Goal: Task Accomplishment & Management: Complete application form

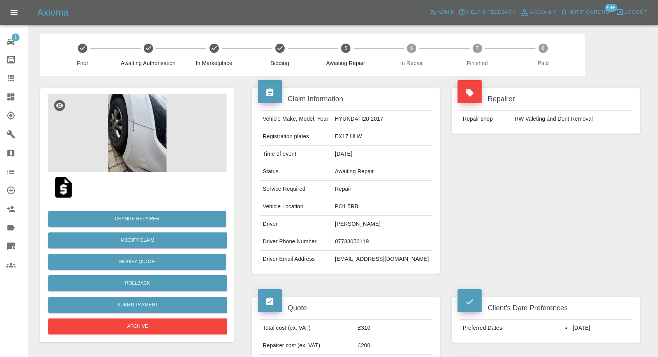
click at [375, 239] on td "07733050119" at bounding box center [382, 242] width 100 height 18
copy td "07733050119"
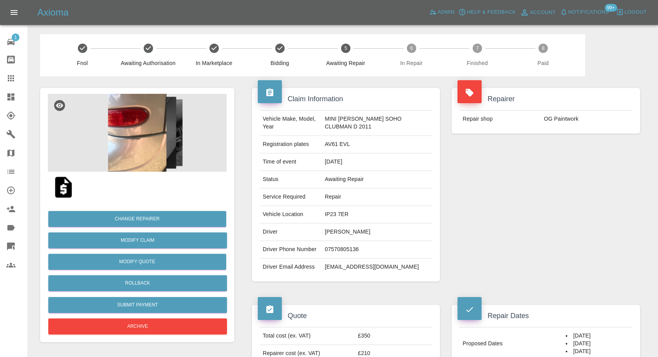
scroll to position [562, 0]
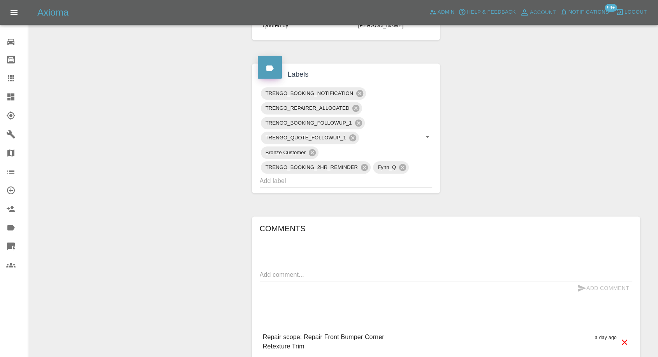
scroll to position [346, 0]
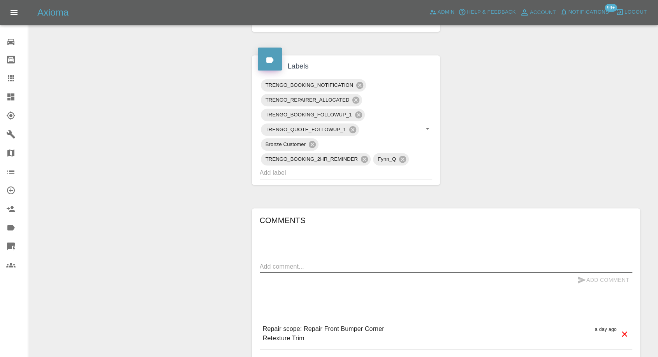
click at [351, 263] on textarea at bounding box center [446, 266] width 372 height 9
paste textarea "86 Wygate Road, Spalding PE11 1NQ"
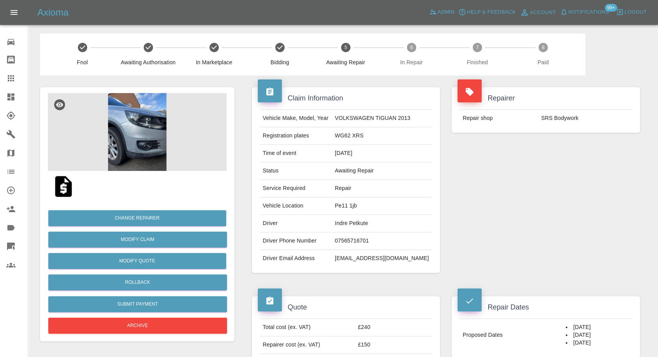
scroll to position [0, 0]
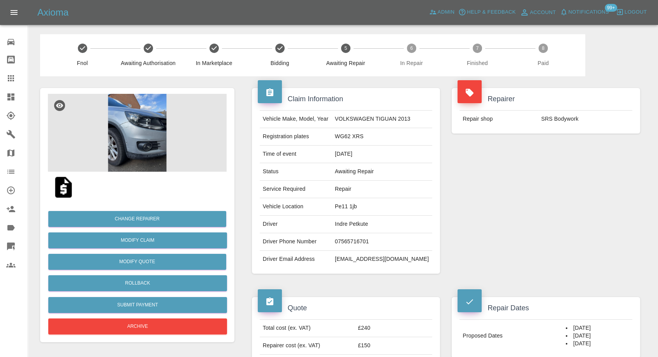
click at [357, 206] on td "Pe11 1jb" at bounding box center [382, 207] width 100 height 18
copy td "Pe11 1jb"
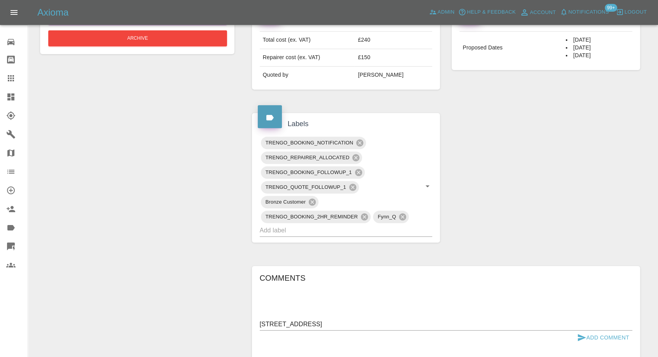
scroll to position [429, 0]
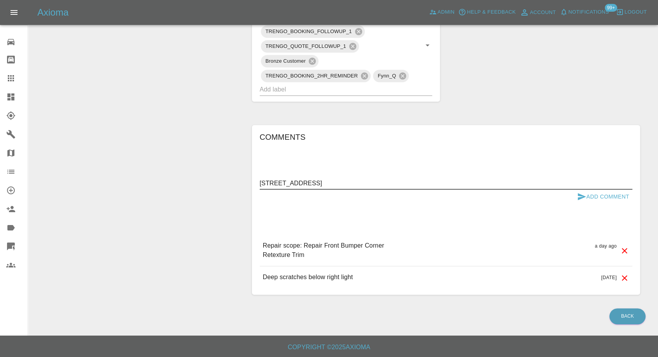
click at [264, 183] on textarea "86 Wygate Road, Spalding PE11 1NQ" at bounding box center [446, 183] width 372 height 9
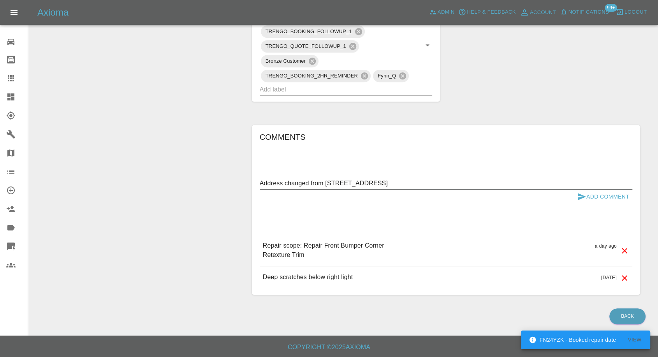
paste textarea "Pe11 1jb"
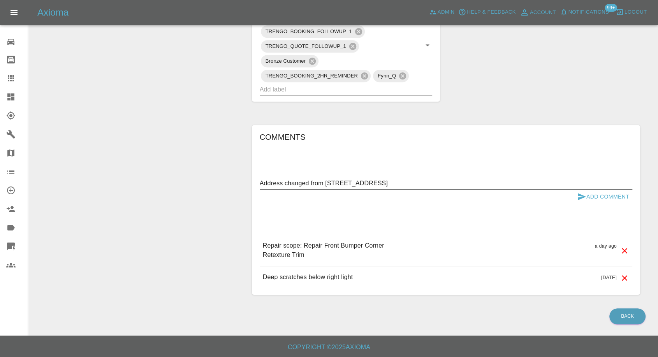
type textarea "Address changed from Pe11 1jb to 86 Wygate Road, Spalding PE11 1NQ"
click at [581, 196] on icon "submit" at bounding box center [581, 196] width 9 height 9
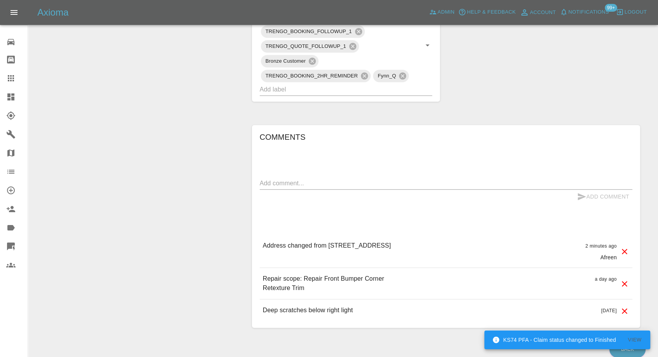
drag, startPoint x: 442, startPoint y: 245, endPoint x: 467, endPoint y: 246, distance: 24.5
click at [391, 246] on p "Address changed from Pe11 1jb to 86 Wygate Road, Spalding PE11 1NQ" at bounding box center [327, 245] width 128 height 9
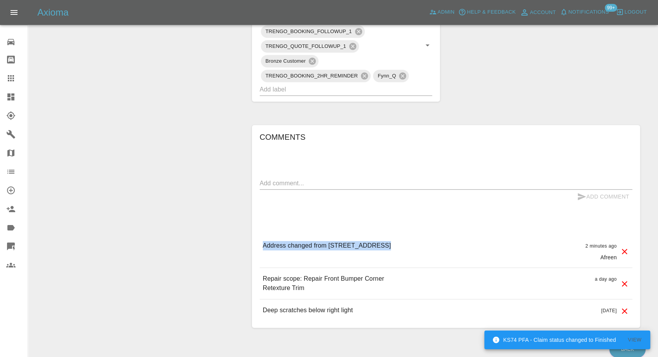
click at [391, 246] on p "Address changed from Pe11 1jb to 86 Wygate Road, Spalding PE11 1NQ" at bounding box center [327, 245] width 128 height 9
drag, startPoint x: 441, startPoint y: 246, endPoint x: 518, endPoint y: 245, distance: 77.1
click at [518, 245] on div "Address changed from Pe11 1jb to 86 Wygate Road, Spalding PE11 1NQ 2 minutes ag…" at bounding box center [446, 251] width 372 height 33
copy p "PE11 1NQ"
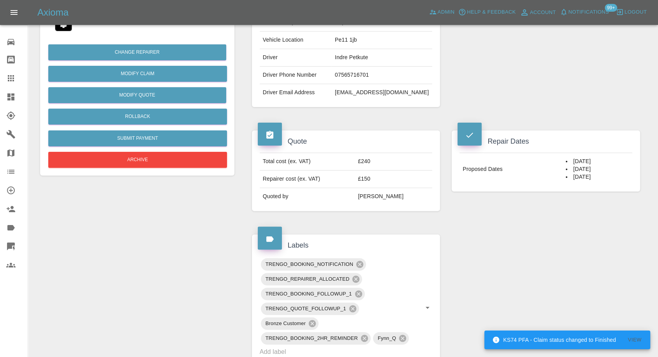
scroll to position [0, 0]
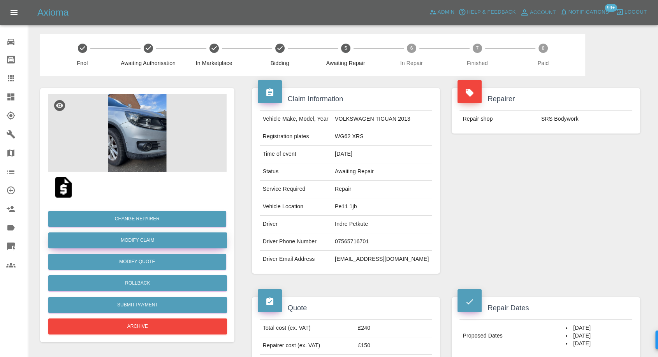
click at [146, 238] on link "Modify Claim" at bounding box center [137, 240] width 179 height 16
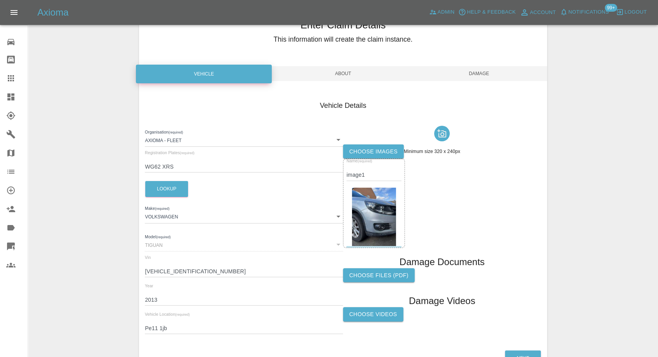
scroll to position [88, 0]
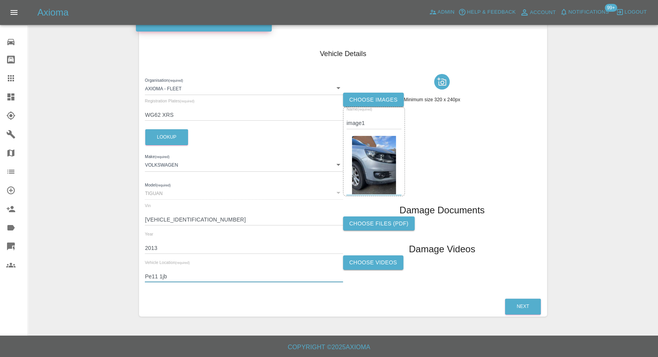
click at [171, 276] on input "Pe11 1jb" at bounding box center [244, 276] width 198 height 11
paste input "E11 1NQ"
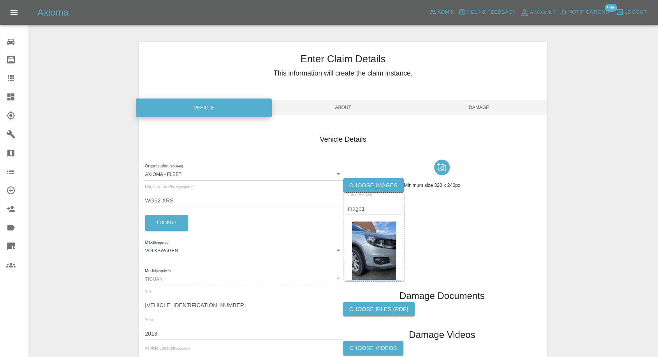
scroll to position [0, 0]
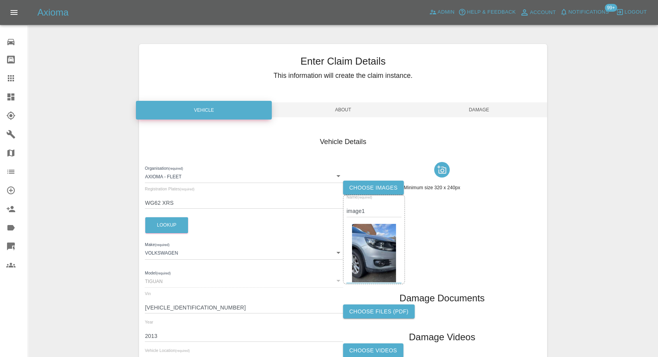
type input "PE11 1NQ"
click at [480, 111] on span "Damage" at bounding box center [479, 109] width 136 height 15
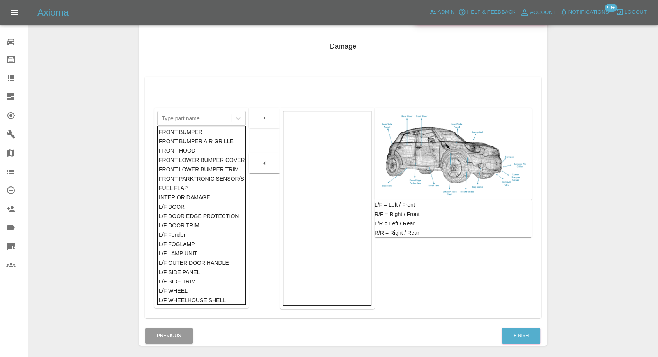
scroll to position [125, 0]
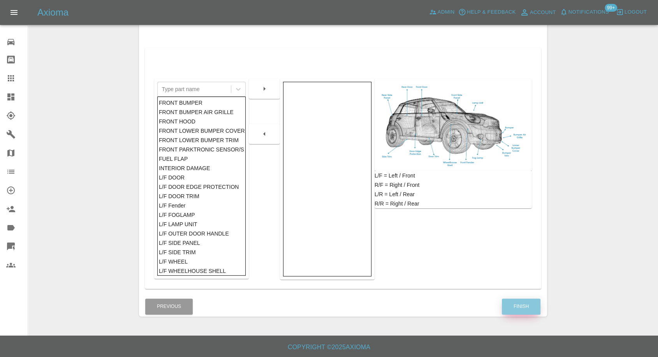
click at [531, 309] on button "Finish" at bounding box center [521, 307] width 39 height 16
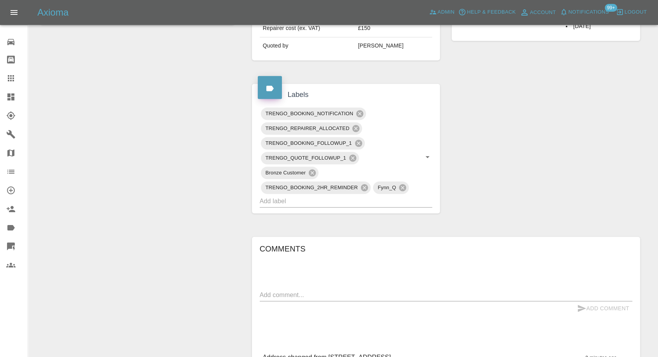
scroll to position [216, 0]
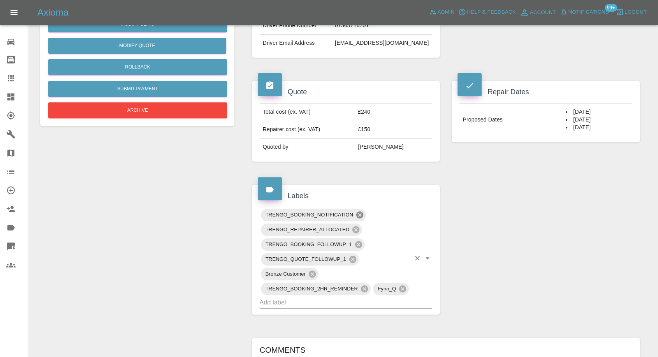
click at [358, 211] on icon at bounding box center [359, 214] width 7 height 7
click at [357, 245] on icon at bounding box center [358, 244] width 7 height 7
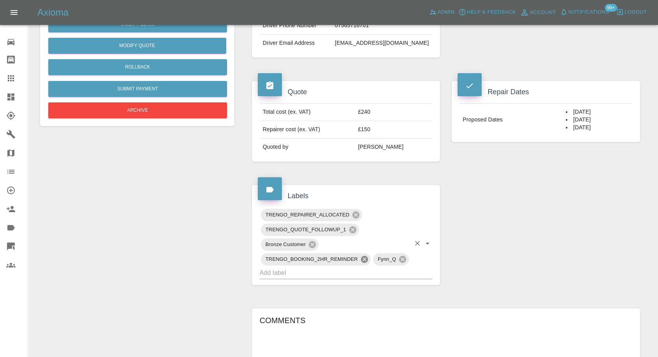
click at [364, 258] on icon at bounding box center [364, 259] width 9 height 9
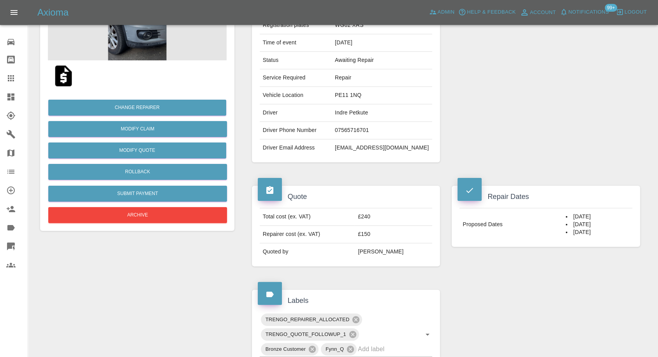
scroll to position [0, 0]
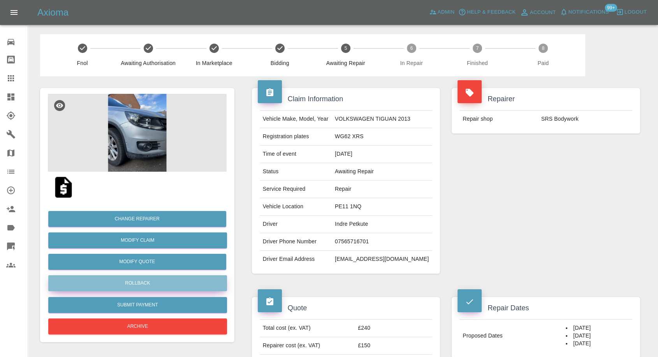
click at [144, 279] on button "Rollback" at bounding box center [137, 283] width 179 height 16
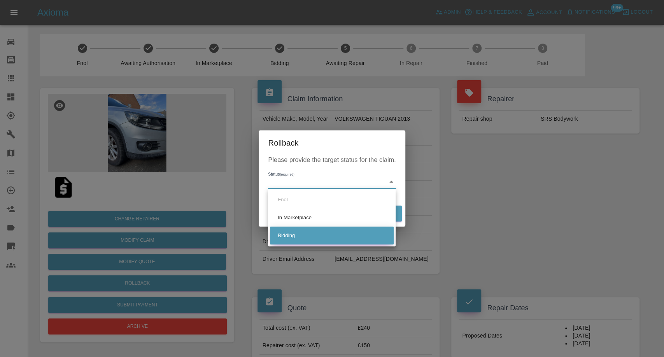
drag, startPoint x: 290, startPoint y: 234, endPoint x: 299, endPoint y: 234, distance: 9.4
click at [290, 234] on li "Bidding" at bounding box center [332, 236] width 124 height 18
type input "bidding"
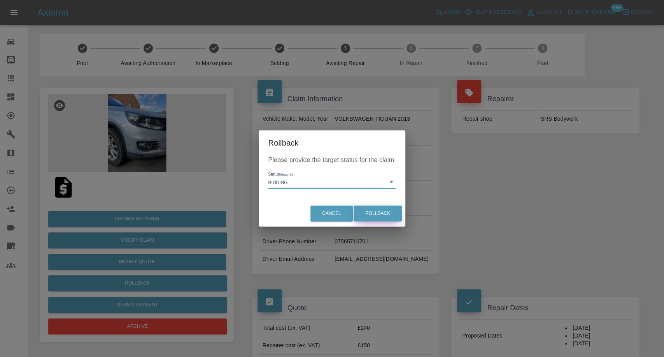
click at [379, 213] on button "Rollback" at bounding box center [378, 214] width 48 height 16
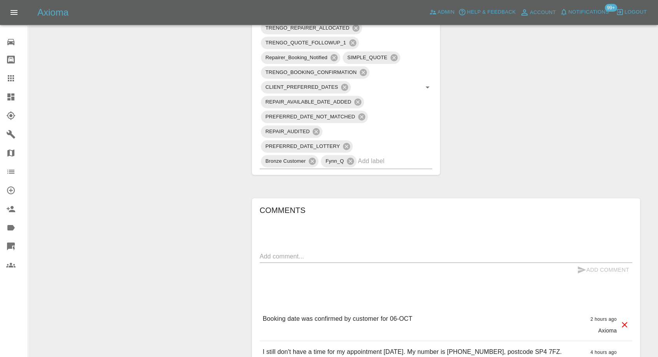
scroll to position [519, 0]
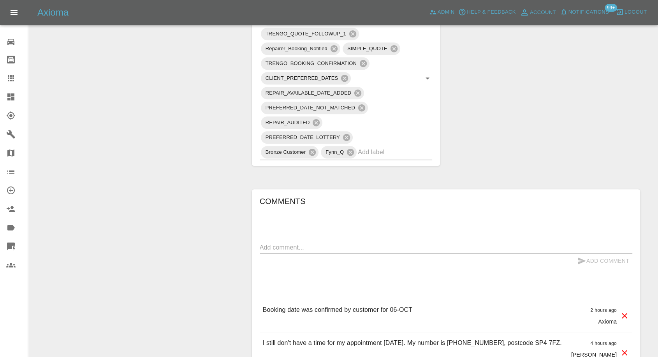
drag, startPoint x: 283, startPoint y: 230, endPoint x: 295, endPoint y: 224, distance: 13.2
click at [284, 254] on div "Add Comment" at bounding box center [446, 261] width 372 height 14
click at [295, 243] on textarea at bounding box center [446, 247] width 372 height 9
paste textarea "Why didn't he contact me yesterday? If he had told me he couldn't make it, I co…"
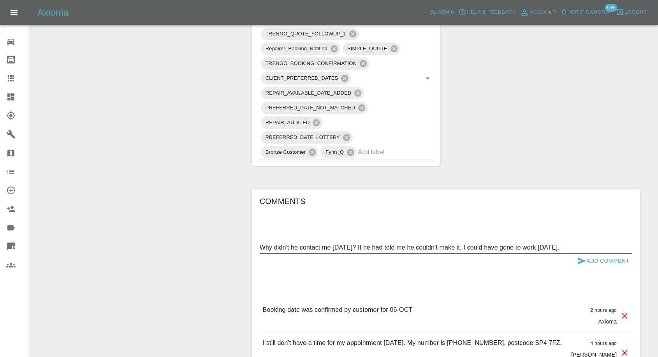
type textarea "Why didn't he contact me yesterday? If he had told me he couldn't make it, I co…"
click at [581, 257] on icon "submit" at bounding box center [582, 260] width 8 height 7
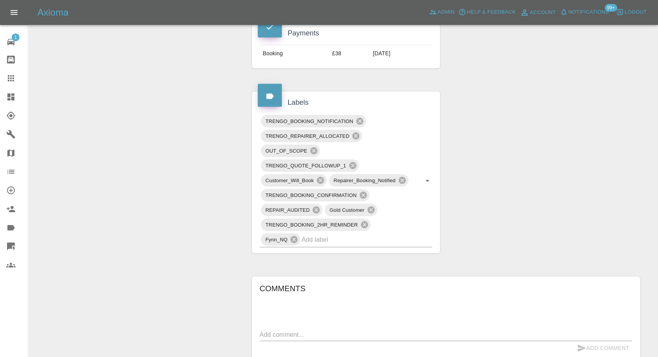
scroll to position [476, 0]
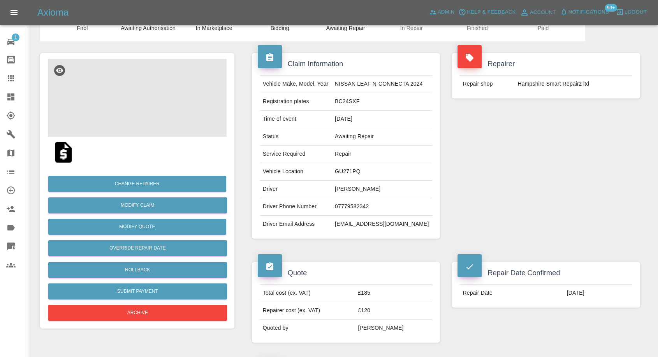
scroll to position [43, 0]
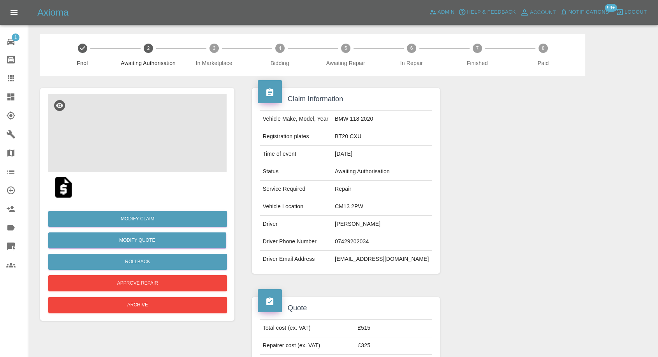
click at [140, 118] on img at bounding box center [137, 133] width 179 height 78
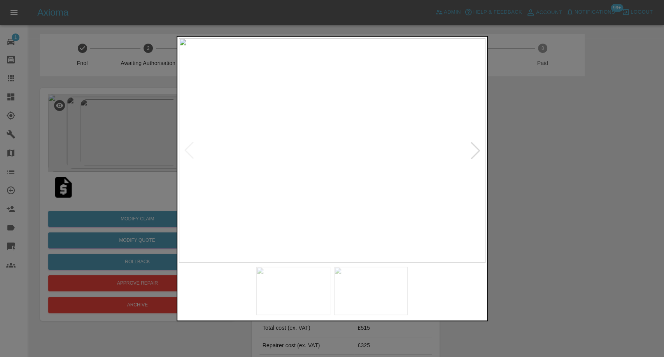
click at [323, 292] on img at bounding box center [293, 291] width 74 height 48
click at [373, 285] on img at bounding box center [371, 291] width 74 height 48
drag, startPoint x: 563, startPoint y: 254, endPoint x: 566, endPoint y: 242, distance: 12.1
click at [565, 252] on div at bounding box center [332, 178] width 664 height 357
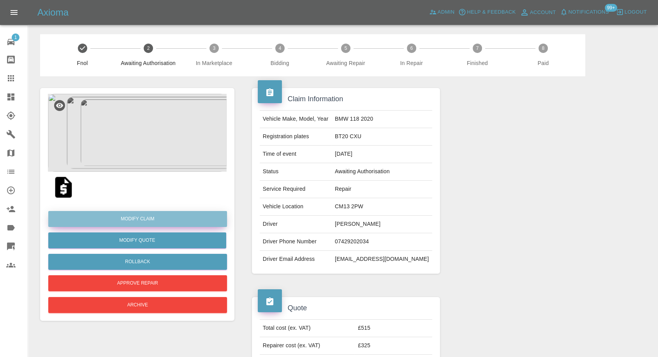
click at [156, 220] on link "Modify Claim" at bounding box center [137, 219] width 179 height 16
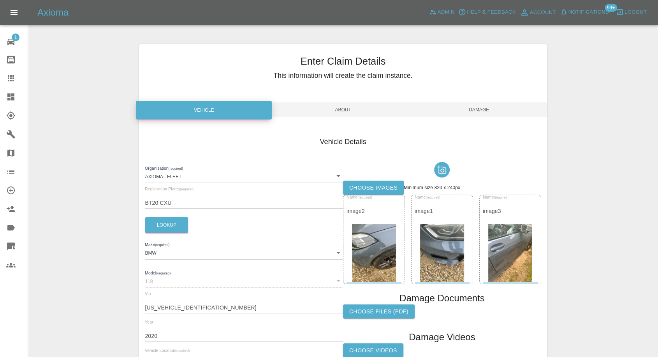
click at [360, 191] on label "Choose images" at bounding box center [373, 188] width 61 height 14
click at [0, 0] on input "Choose images" at bounding box center [0, 0] width 0 height 0
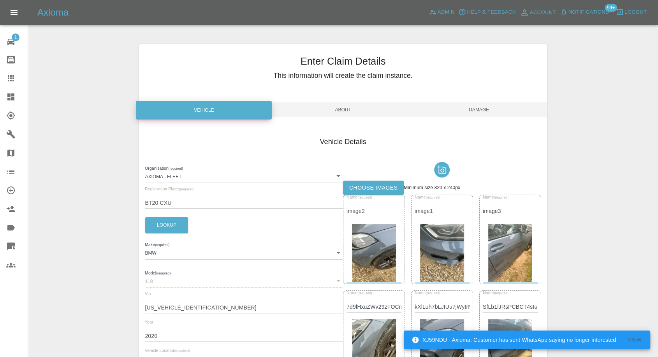
click at [480, 110] on span "Damage" at bounding box center [479, 109] width 136 height 15
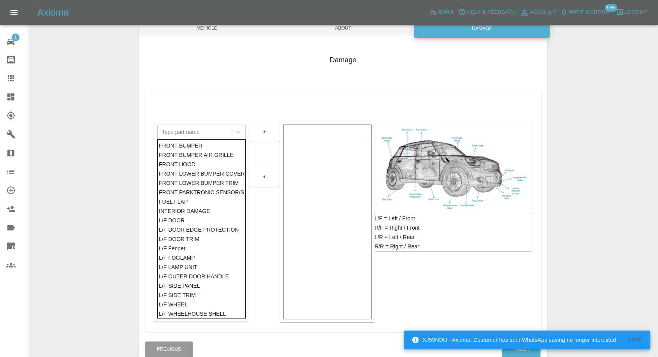
scroll to position [125, 0]
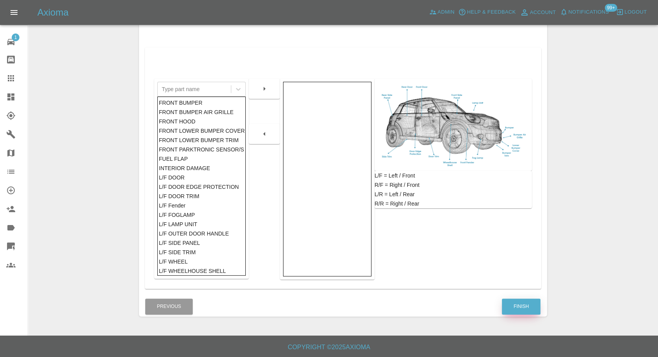
click at [531, 306] on button "Finish" at bounding box center [521, 307] width 39 height 16
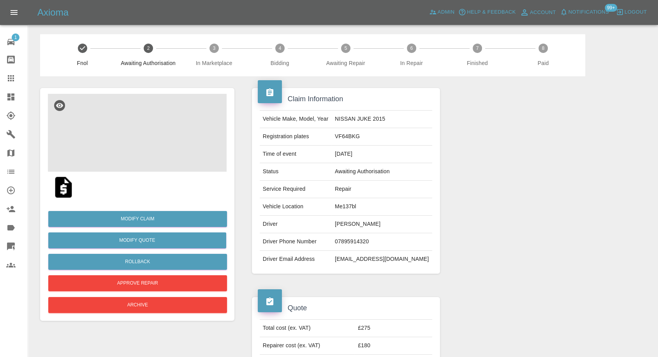
click at [126, 132] on img at bounding box center [137, 133] width 179 height 78
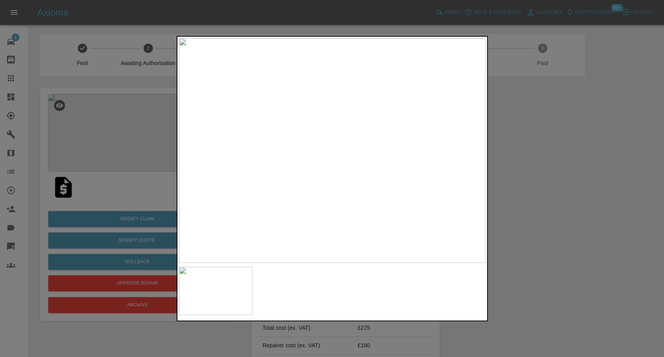
click at [546, 235] on div at bounding box center [332, 178] width 664 height 357
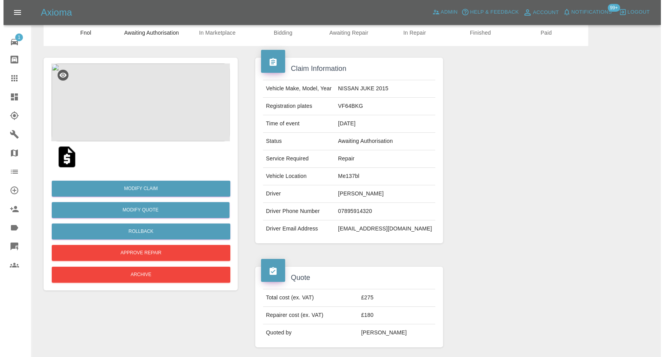
scroll to position [86, 0]
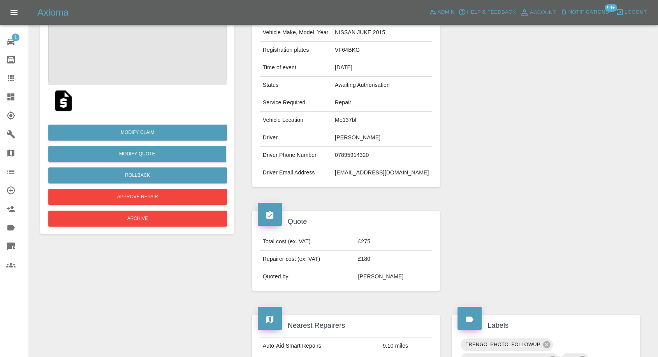
click at [131, 45] on img at bounding box center [137, 46] width 179 height 78
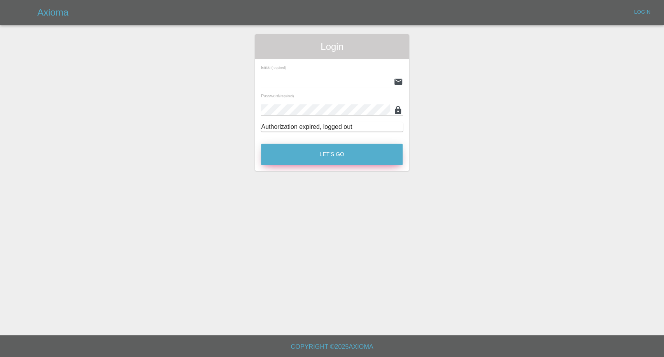
type input "[EMAIL_ADDRESS][DOMAIN_NAME]"
click at [311, 155] on button "Let's Go" at bounding box center [332, 154] width 142 height 21
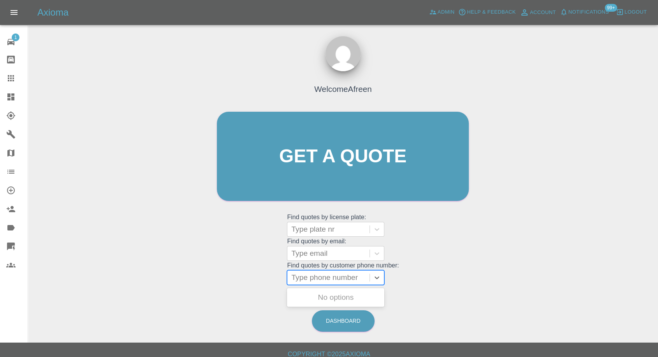
click at [313, 280] on div at bounding box center [328, 277] width 74 height 11
paste input "+447387867211"
drag, startPoint x: 307, startPoint y: 279, endPoint x: 163, endPoint y: 269, distance: 144.0
click at [167, 272] on div "Welcome Afreen Get a quote Get a quote Find quotes by license plate: Type plate…" at bounding box center [342, 193] width 617 height 279
type input "07387867211"
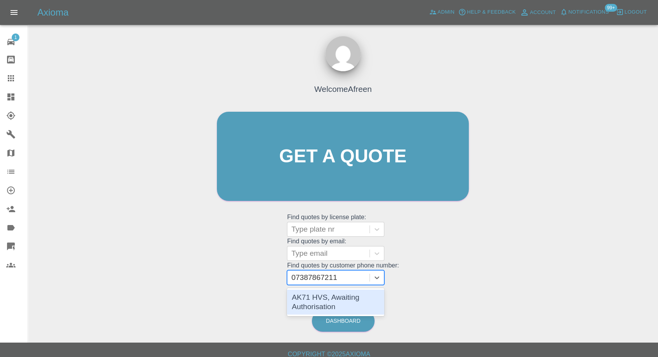
click at [326, 304] on div "AK71 HVS, Awaiting Authorisation" at bounding box center [335, 302] width 97 height 25
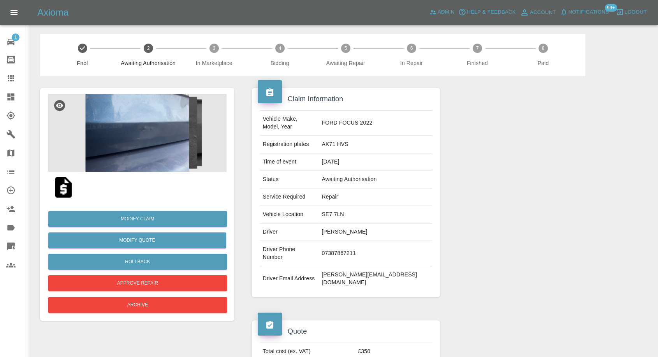
click at [120, 133] on img at bounding box center [137, 133] width 179 height 78
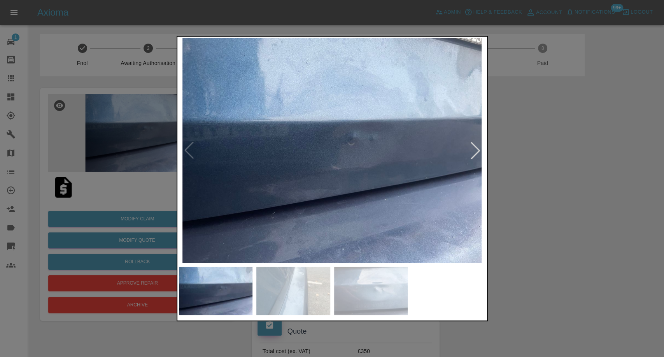
click at [289, 284] on img at bounding box center [293, 291] width 74 height 48
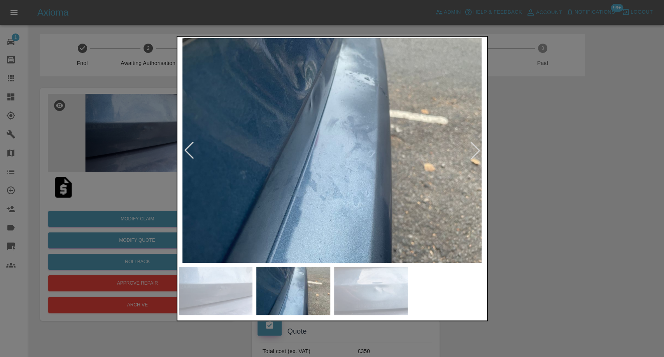
click at [382, 291] on img at bounding box center [371, 291] width 74 height 48
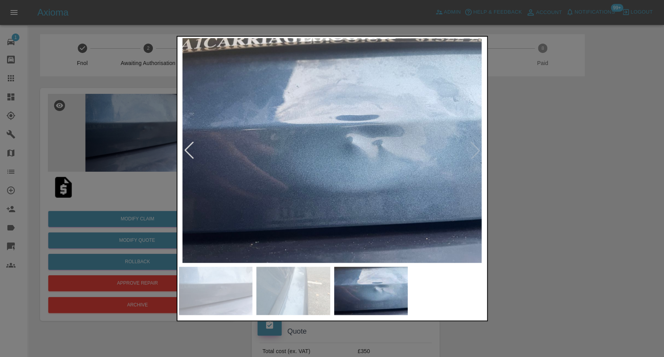
drag, startPoint x: 581, startPoint y: 246, endPoint x: 576, endPoint y: 242, distance: 6.1
click at [581, 245] on div at bounding box center [332, 178] width 664 height 357
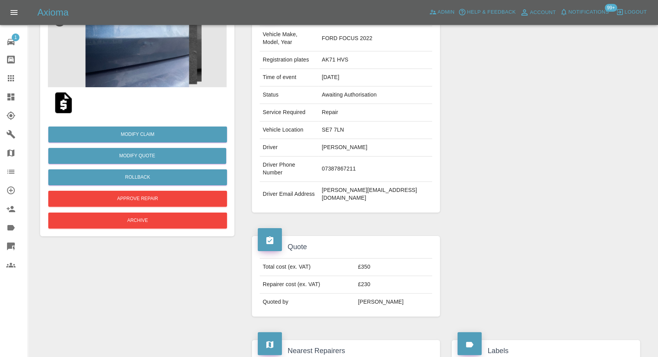
scroll to position [130, 0]
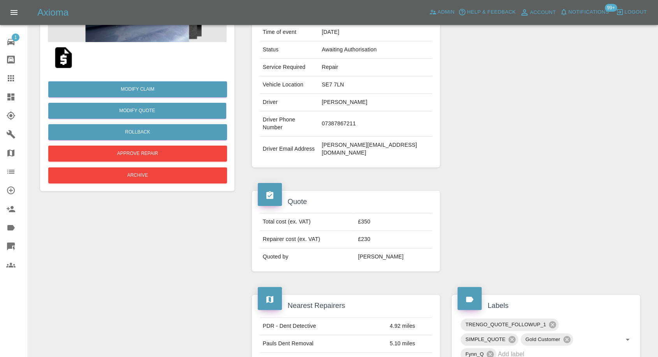
click at [64, 63] on img at bounding box center [63, 57] width 25 height 25
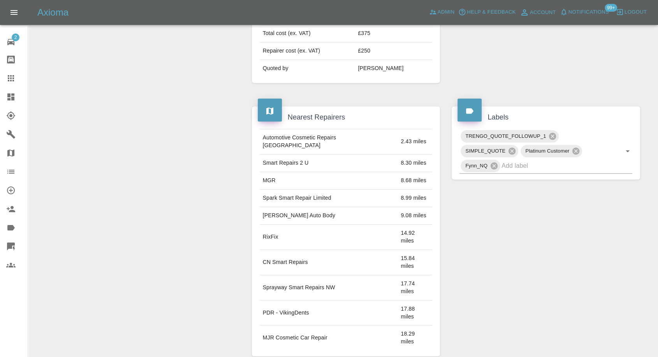
scroll to position [43, 0]
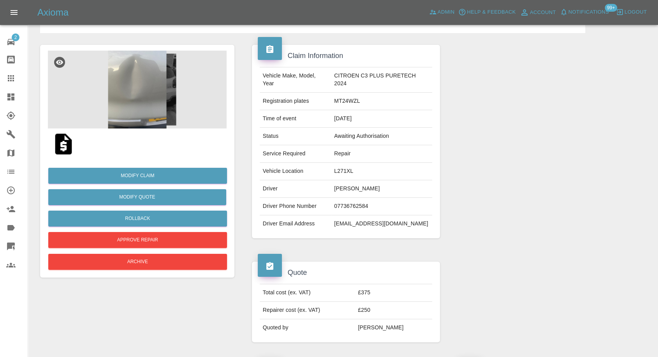
click at [142, 111] on img at bounding box center [137, 90] width 179 height 78
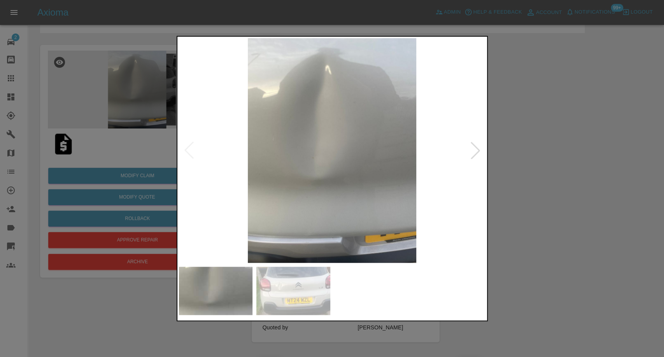
click at [293, 288] on img at bounding box center [293, 291] width 74 height 48
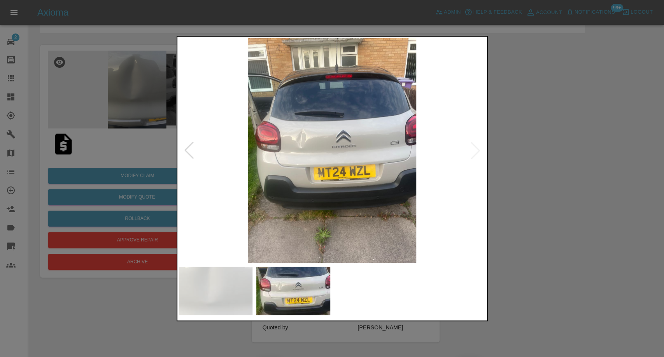
click at [541, 234] on div at bounding box center [332, 178] width 664 height 357
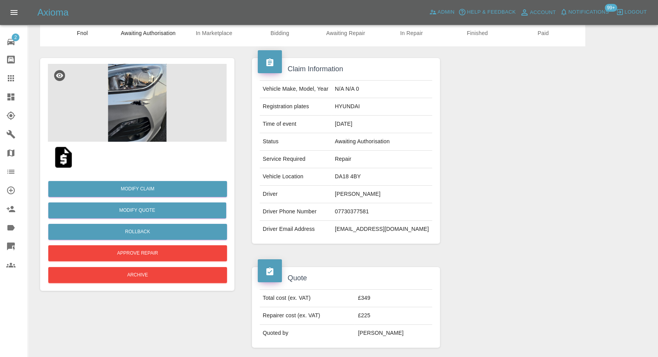
scroll to position [43, 0]
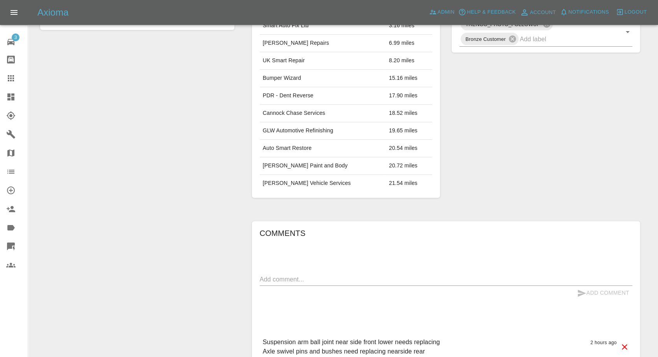
scroll to position [346, 0]
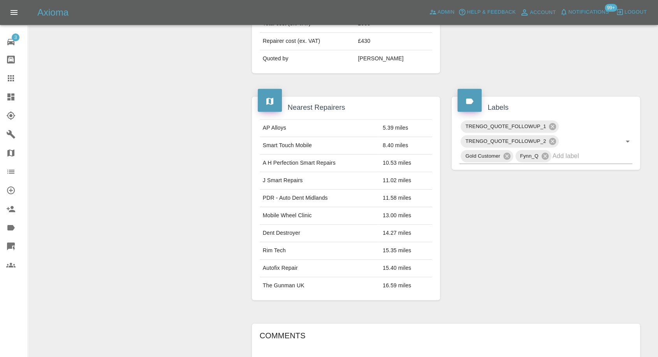
scroll to position [389, 0]
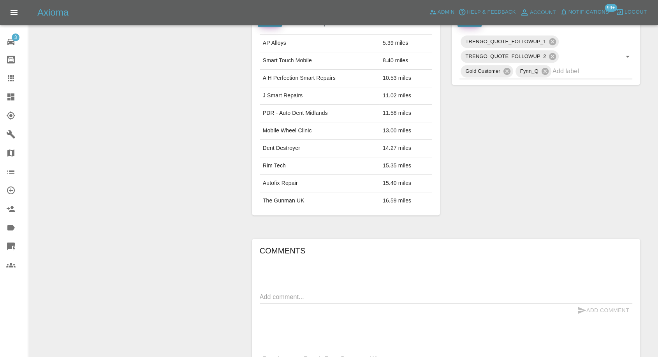
click at [304, 295] on textarea at bounding box center [446, 296] width 372 height 9
paste textarea "The damage was caused by a car parking company, so I have provided them with th…"
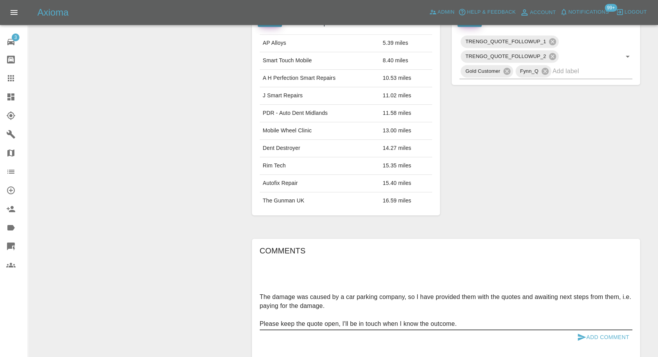
click at [300, 312] on textarea "The damage was caused by a car parking company, so I have provided them with th…" at bounding box center [446, 310] width 372 height 36
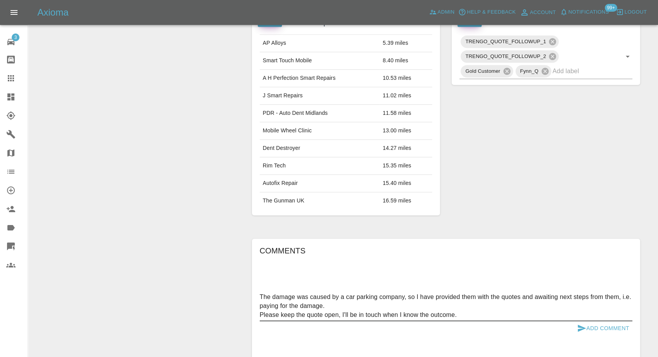
type textarea "The damage was caused by a car parking company, so I have provided them with th…"
click at [582, 325] on icon "submit" at bounding box center [581, 327] width 9 height 9
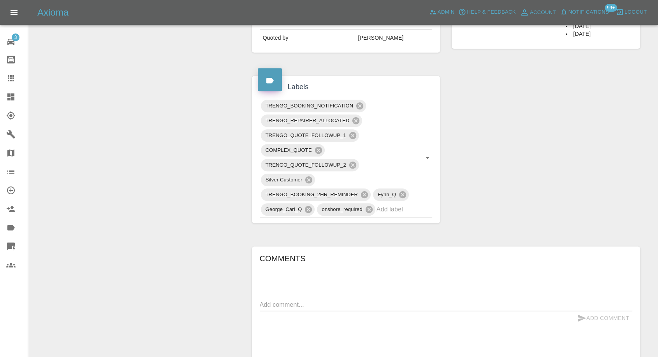
scroll to position [310, 0]
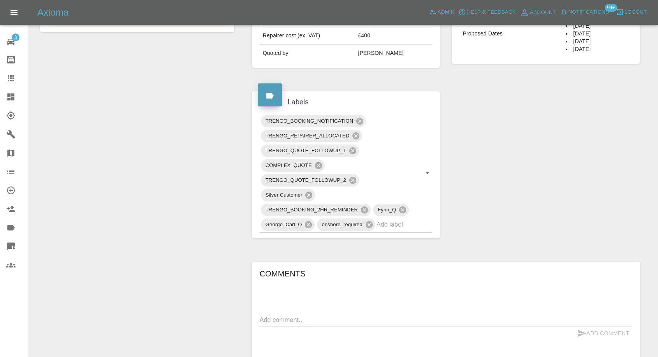
click at [359, 75] on div "Quote Total cost (ex. VAT) £589 Repairer cost (ex. VAT) £400 Quoted by George C…" at bounding box center [346, 27] width 200 height 104
click at [359, 120] on icon at bounding box center [359, 121] width 9 height 9
click at [364, 206] on icon at bounding box center [364, 209] width 7 height 7
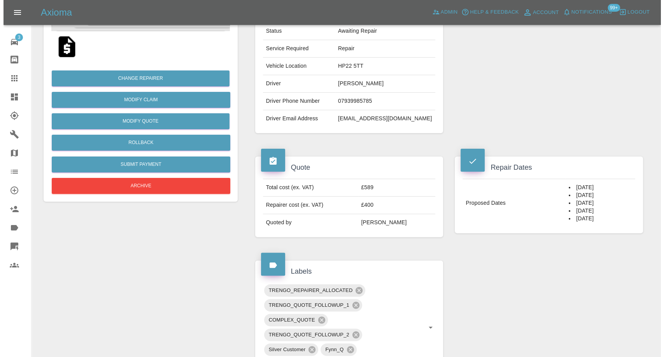
scroll to position [93, 0]
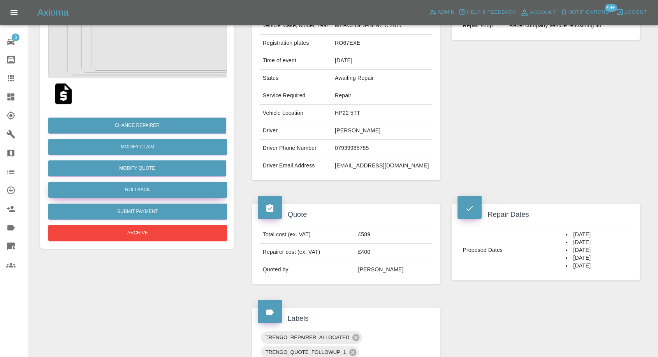
click at [142, 188] on button "Rollback" at bounding box center [137, 190] width 179 height 16
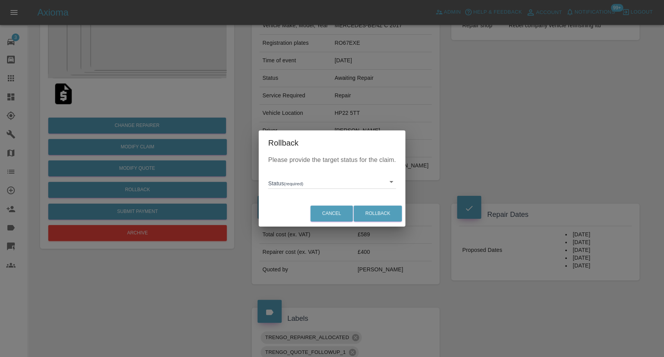
click at [306, 184] on body "Axioma Admin Help & Feedback Account Notifications 99+ Logout 3 Repair home Bod…" at bounding box center [332, 312] width 664 height 811
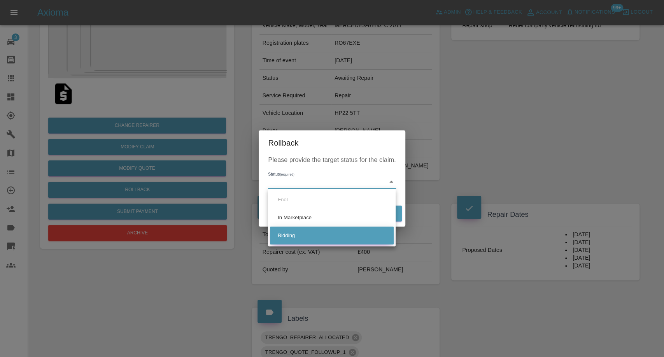
click at [296, 233] on li "Bidding" at bounding box center [332, 236] width 124 height 18
type input "bidding"
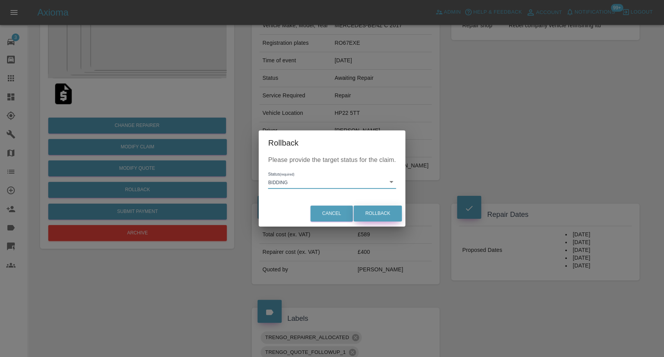
click at [380, 220] on button "Rollback" at bounding box center [378, 214] width 48 height 16
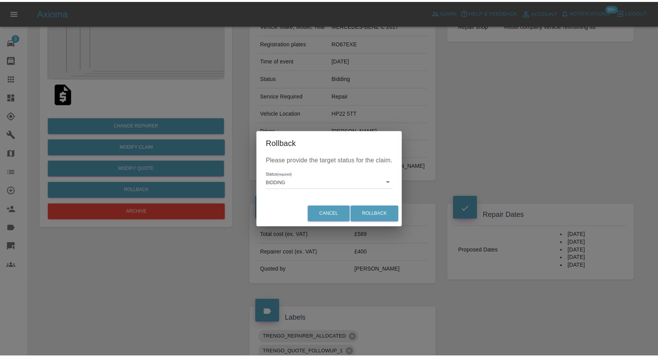
scroll to position [0, 0]
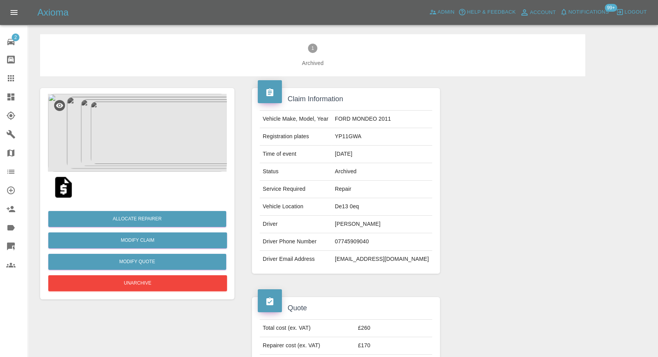
click at [64, 190] on img at bounding box center [63, 187] width 25 height 25
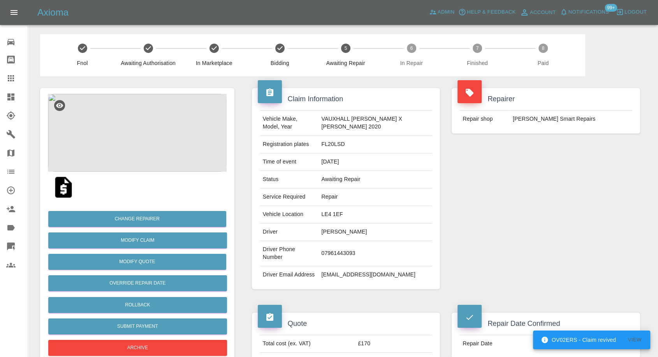
click at [548, 123] on td "[PERSON_NAME] Smart Repairs" at bounding box center [570, 119] width 123 height 17
click at [548, 123] on td "Russell’s Smart Repairs" at bounding box center [570, 119] width 123 height 17
copy div "Russell’s Smart Repairs"
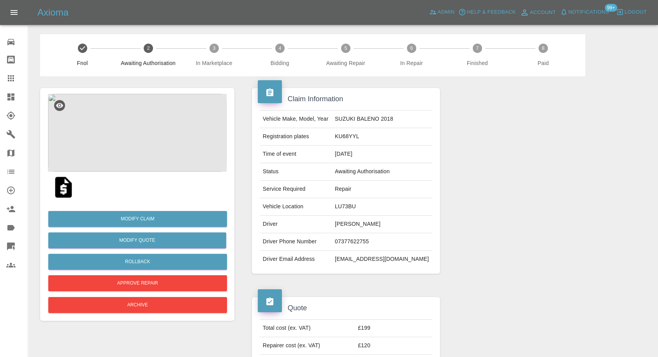
click at [64, 189] on img at bounding box center [63, 187] width 25 height 25
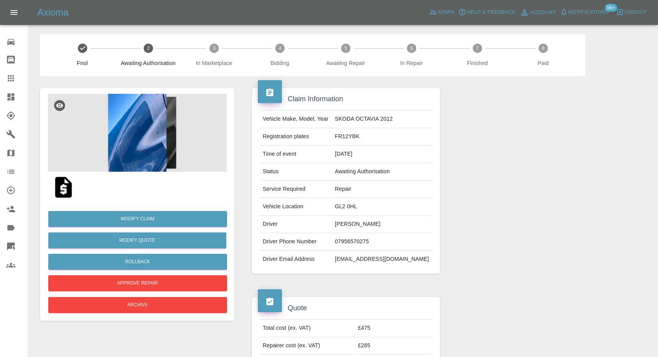
click at [66, 191] on img at bounding box center [63, 187] width 25 height 25
click at [139, 133] on img at bounding box center [137, 133] width 179 height 78
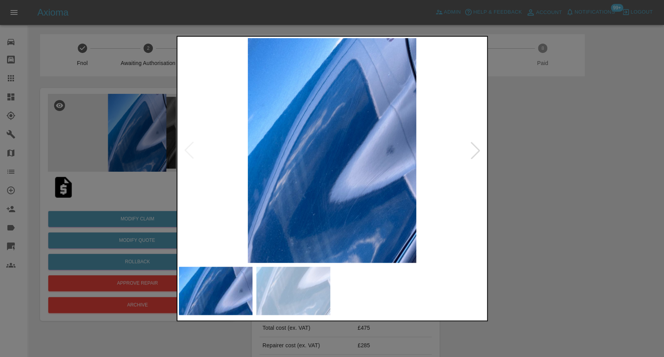
click at [293, 292] on img at bounding box center [293, 291] width 74 height 48
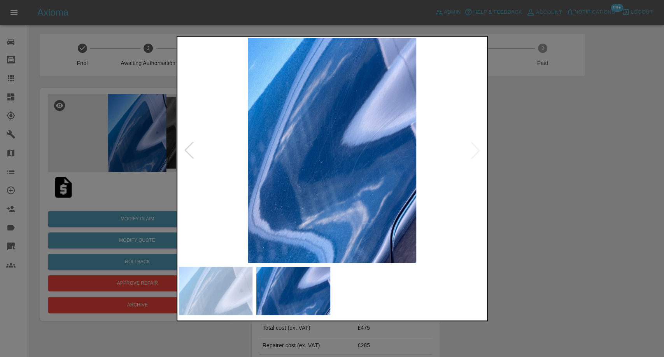
click at [565, 278] on div at bounding box center [332, 178] width 664 height 357
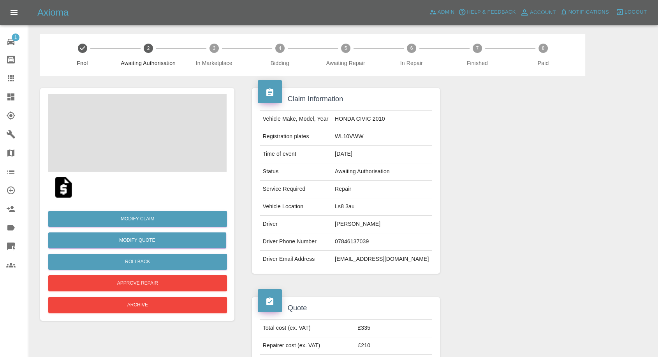
click at [366, 222] on td "[PERSON_NAME]" at bounding box center [382, 225] width 100 height 18
copy td "Wayne Atkinson"
